Goal: Task Accomplishment & Management: Manage account settings

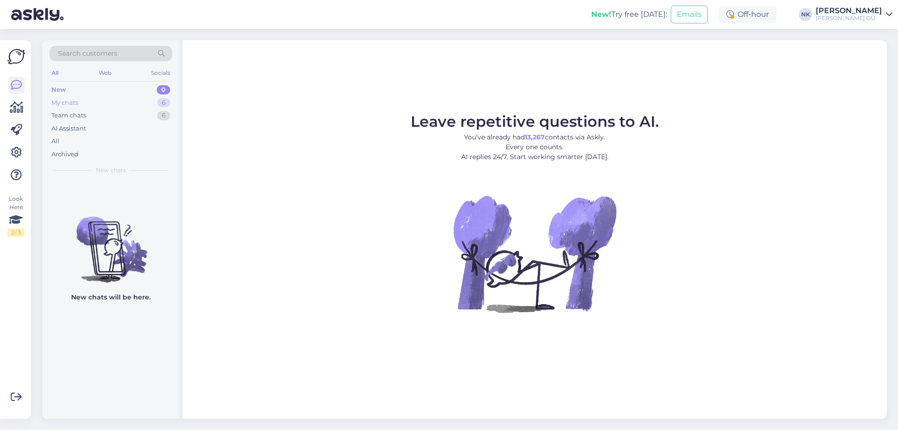
click at [133, 99] on div "My chats 6" at bounding box center [111, 102] width 122 height 13
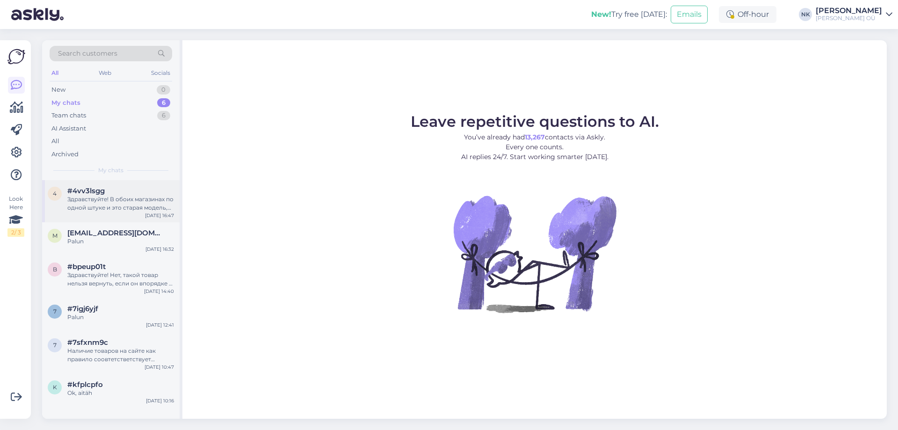
click at [97, 210] on div "Здравствуйте! В обоих магазинах по одной штуке и это старая модель, скорее всег…" at bounding box center [120, 203] width 107 height 17
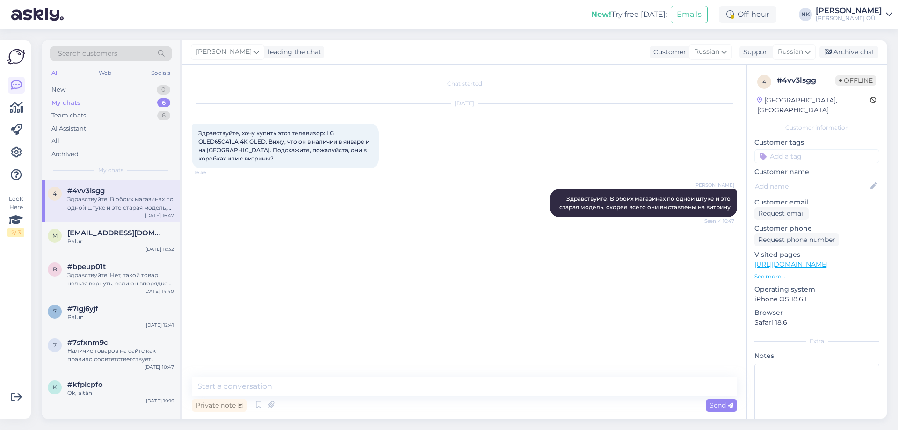
click at [845, 40] on div "Search customers All Web Socials New 0 My chats 6 Team chats 6 AI Assistant All…" at bounding box center [466, 229] width 861 height 401
click at [839, 52] on div "Archive chat" at bounding box center [848, 52] width 59 height 13
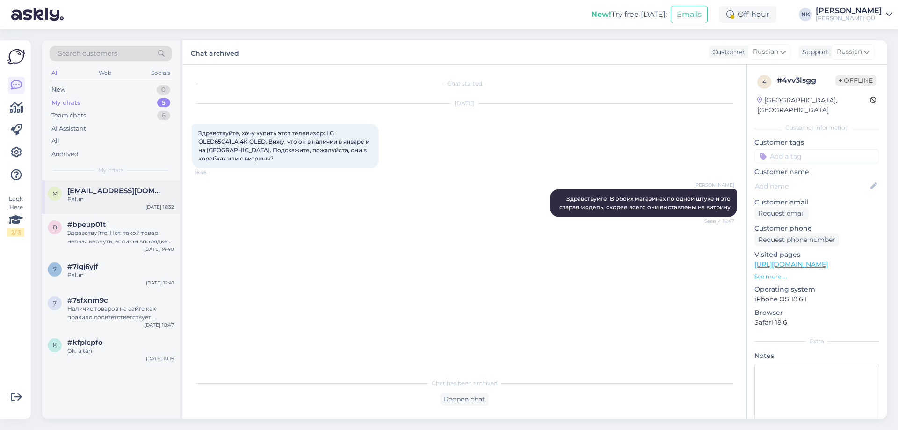
click at [142, 208] on div "m [EMAIL_ADDRESS][DOMAIN_NAME] Palun [DATE] 16:32" at bounding box center [110, 197] width 137 height 34
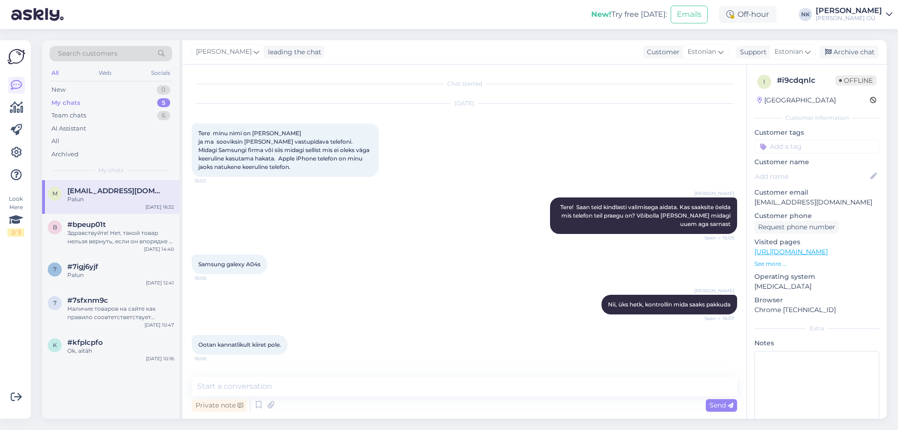
scroll to position [604, 0]
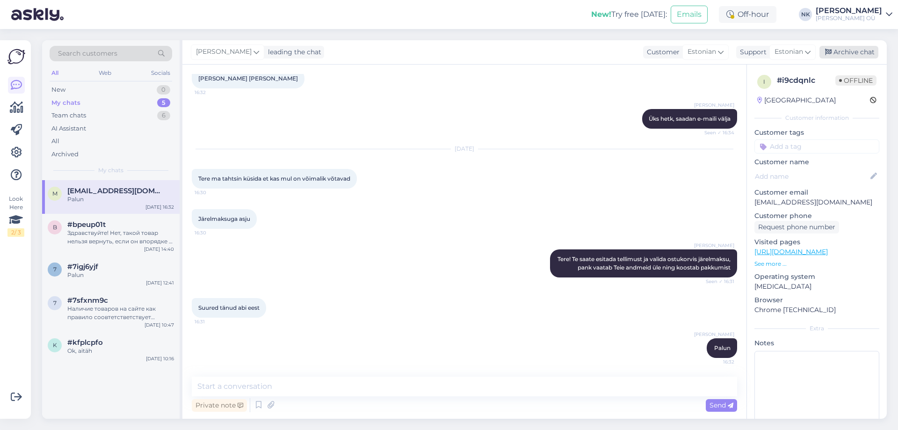
click at [857, 47] on div "Archive chat" at bounding box center [848, 52] width 59 height 13
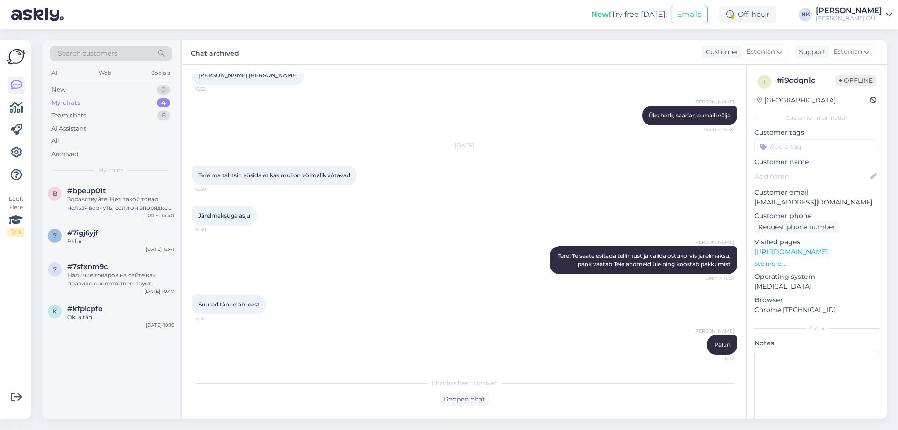
click at [166, 215] on div "[DATE] 14:40" at bounding box center [159, 215] width 30 height 7
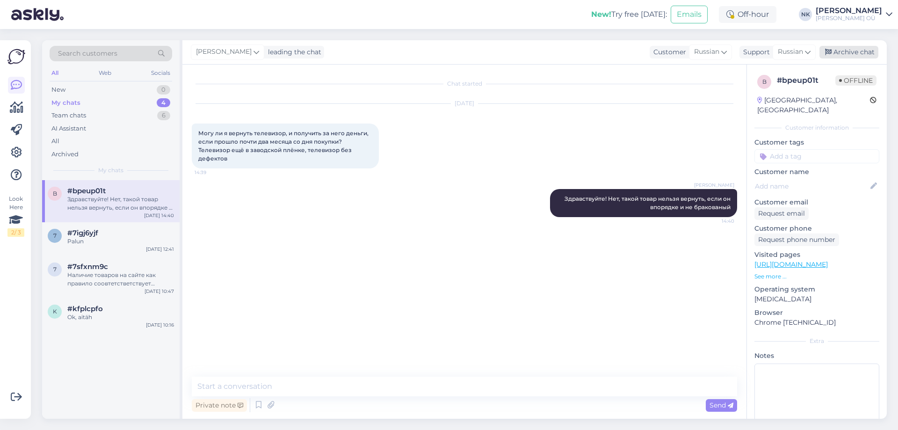
click at [841, 58] on div "Archive chat" at bounding box center [848, 52] width 59 height 13
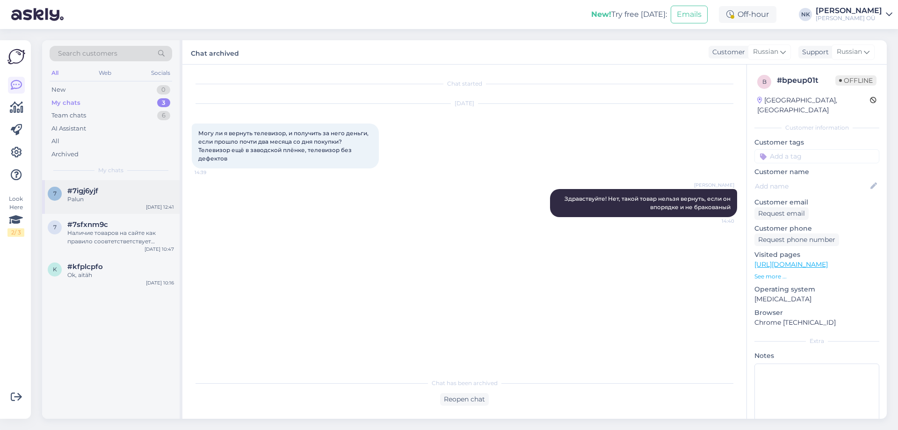
click at [166, 191] on div "#7igj6yjf" at bounding box center [120, 191] width 107 height 8
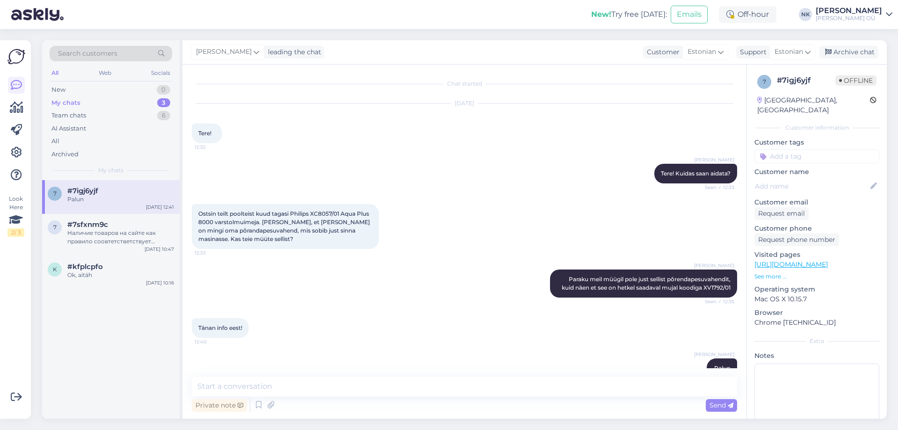
scroll to position [20, 0]
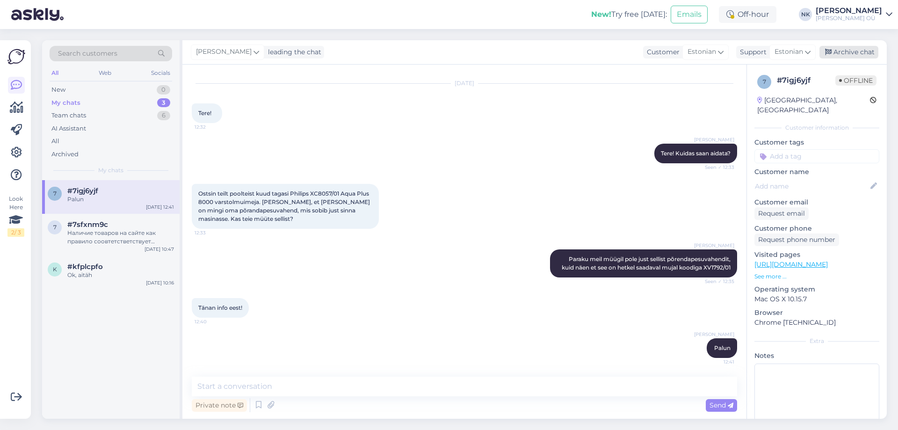
click at [837, 53] on div "Archive chat" at bounding box center [848, 52] width 59 height 13
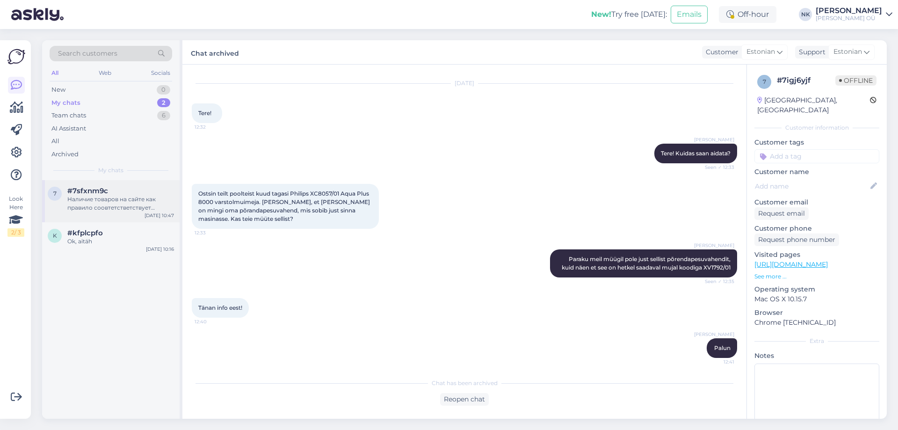
click at [84, 189] on span "#7sfxnm9c" at bounding box center [87, 191] width 41 height 8
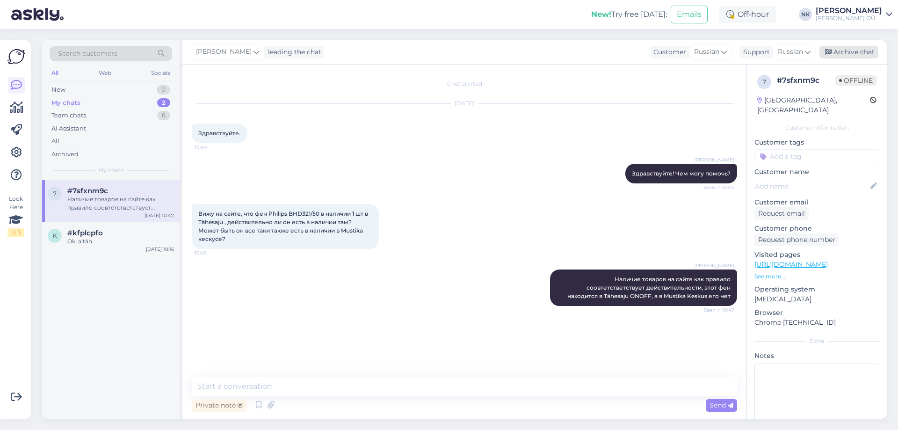
click at [827, 49] on icon at bounding box center [828, 52] width 7 height 7
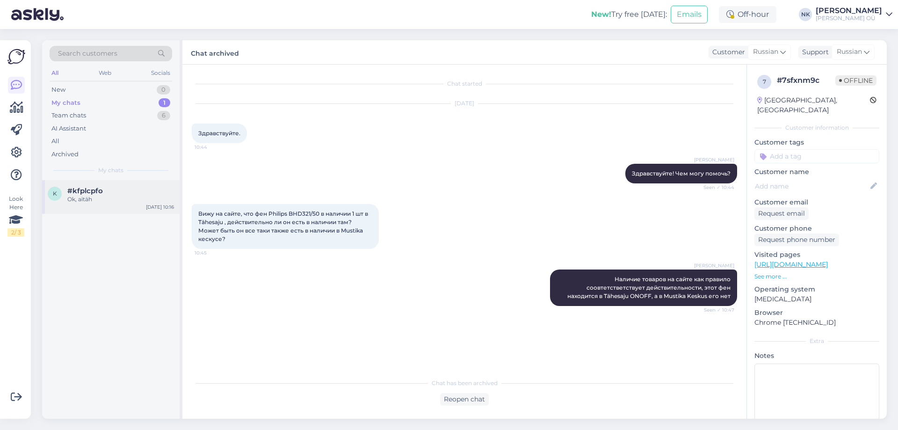
click at [153, 190] on div "#kfplcpfo" at bounding box center [120, 191] width 107 height 8
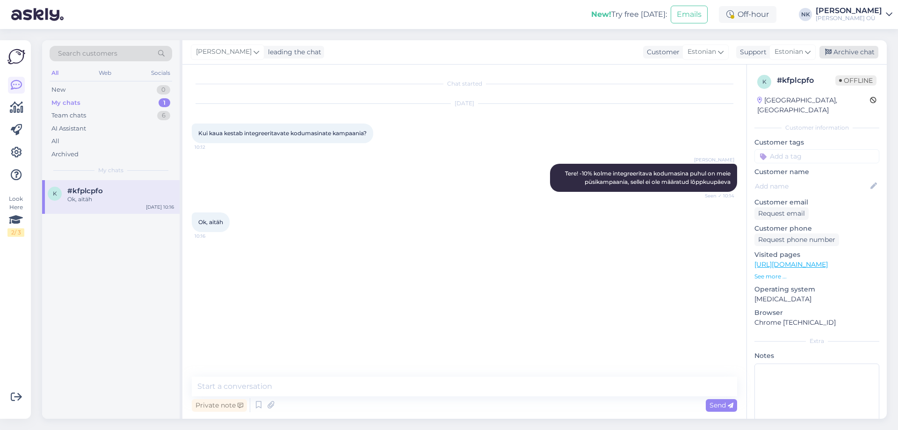
click at [862, 54] on div "Archive chat" at bounding box center [848, 52] width 59 height 13
